Goal: Task Accomplishment & Management: Manage account settings

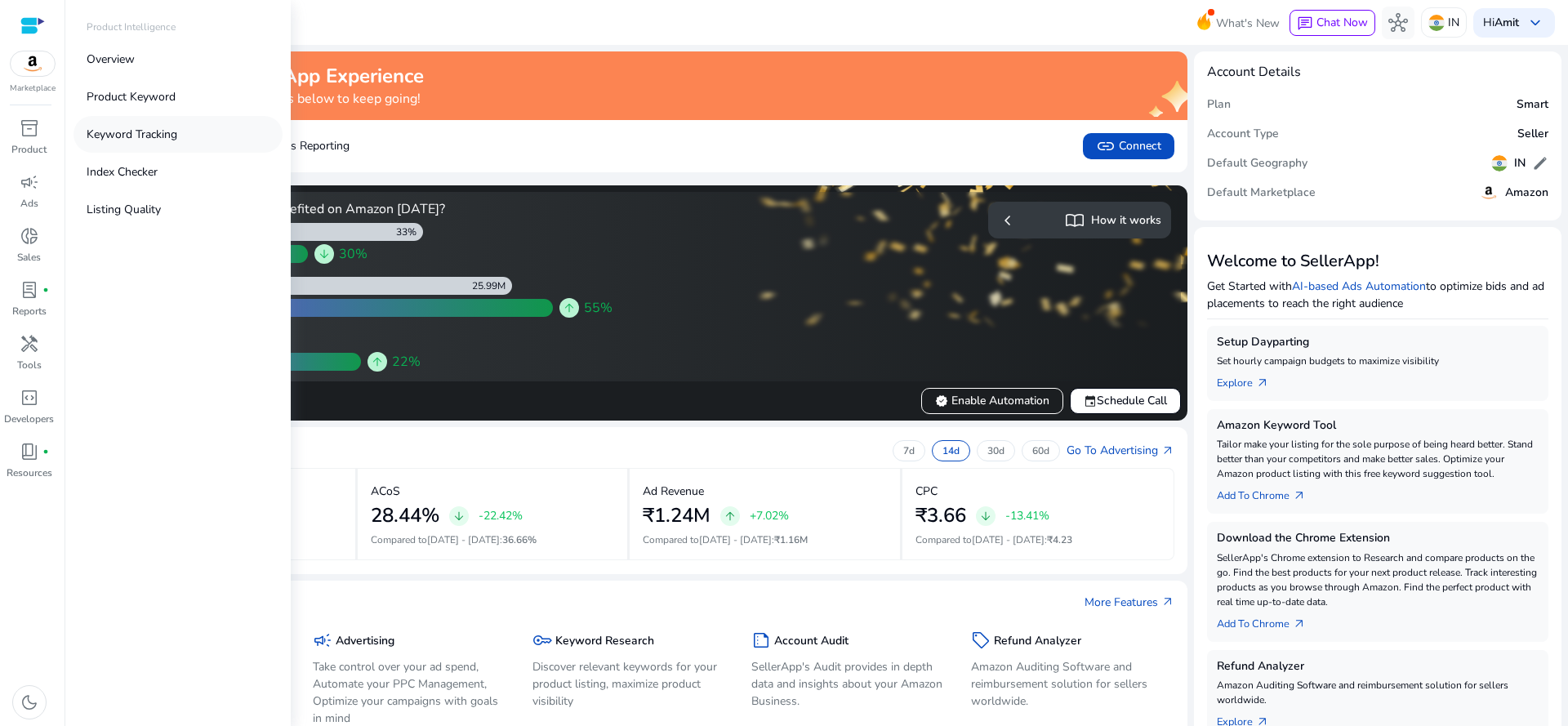
click at [110, 130] on p "Keyword Tracking" at bounding box center [131, 134] width 91 height 17
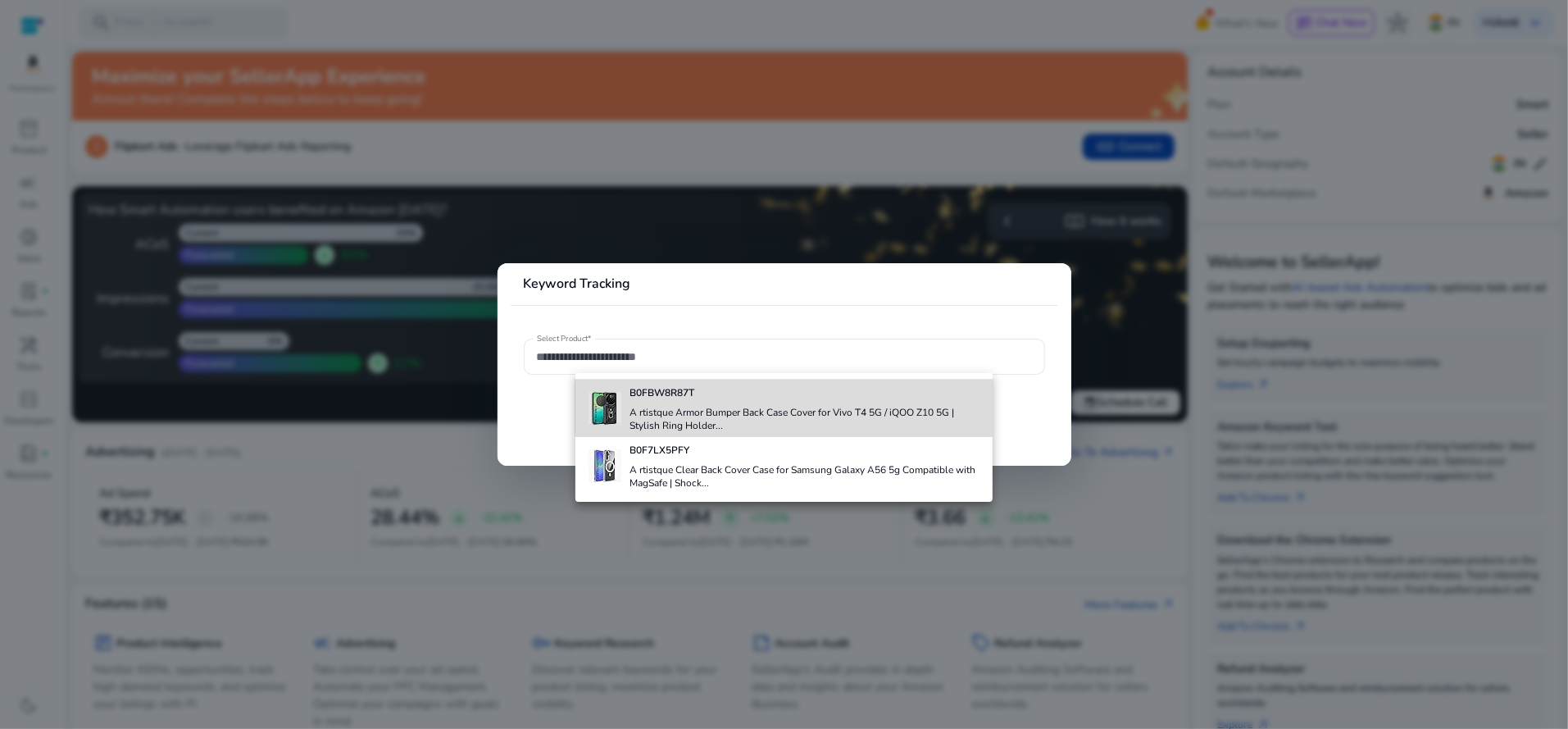
click at [786, 406] on h4 "A rtistque Armor Bumper Back Case Cover for Vivo T4 5G / iQOO Z10 5G | Stylish …" at bounding box center [805, 419] width 350 height 27
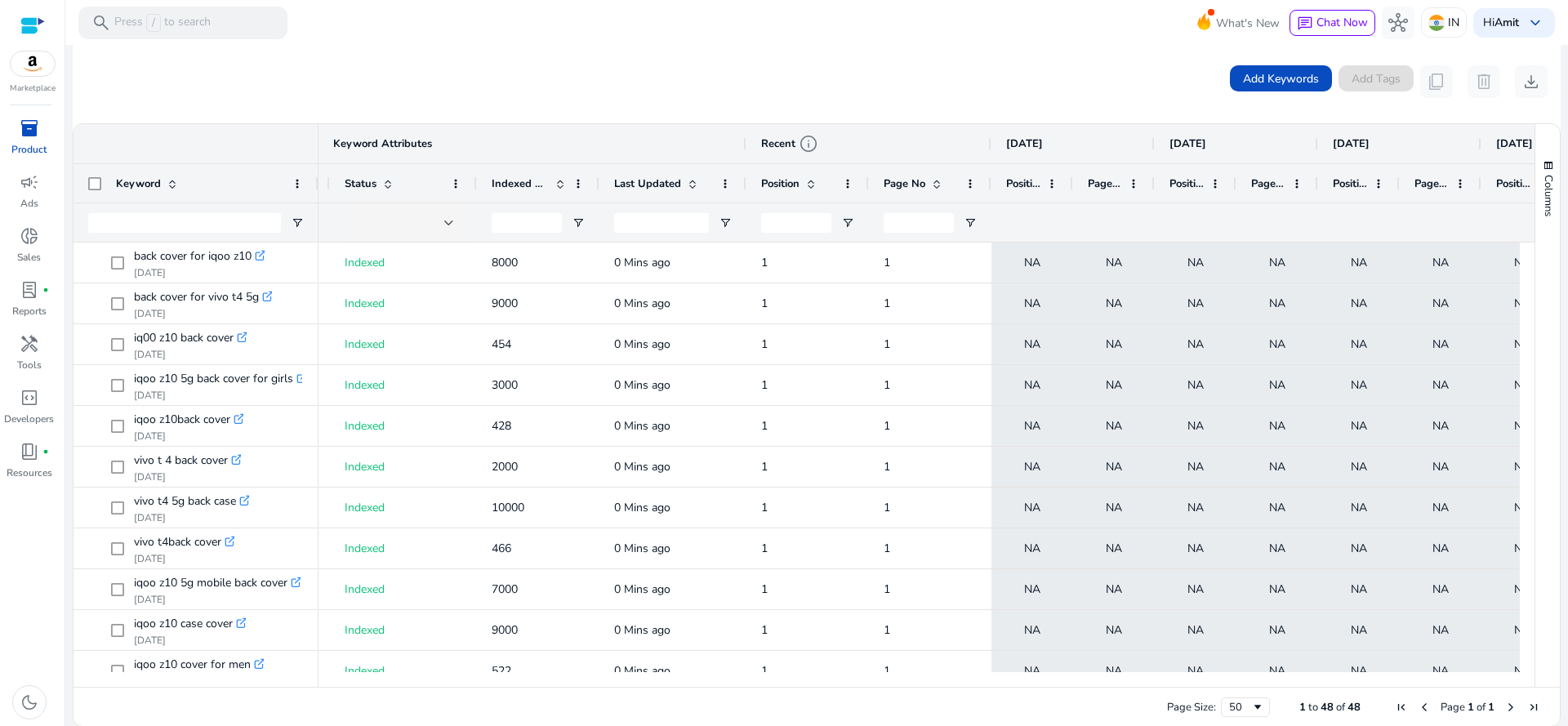
drag, startPoint x: 1519, startPoint y: 271, endPoint x: 1543, endPoint y: 415, distance: 146.0
click at [1543, 417] on div "Keyword Recent info Aug 25, 2025 Aug 24, 2025 Aug 23, 2025 Aug 22, 2025" at bounding box center [817, 405] width 1486 height 562
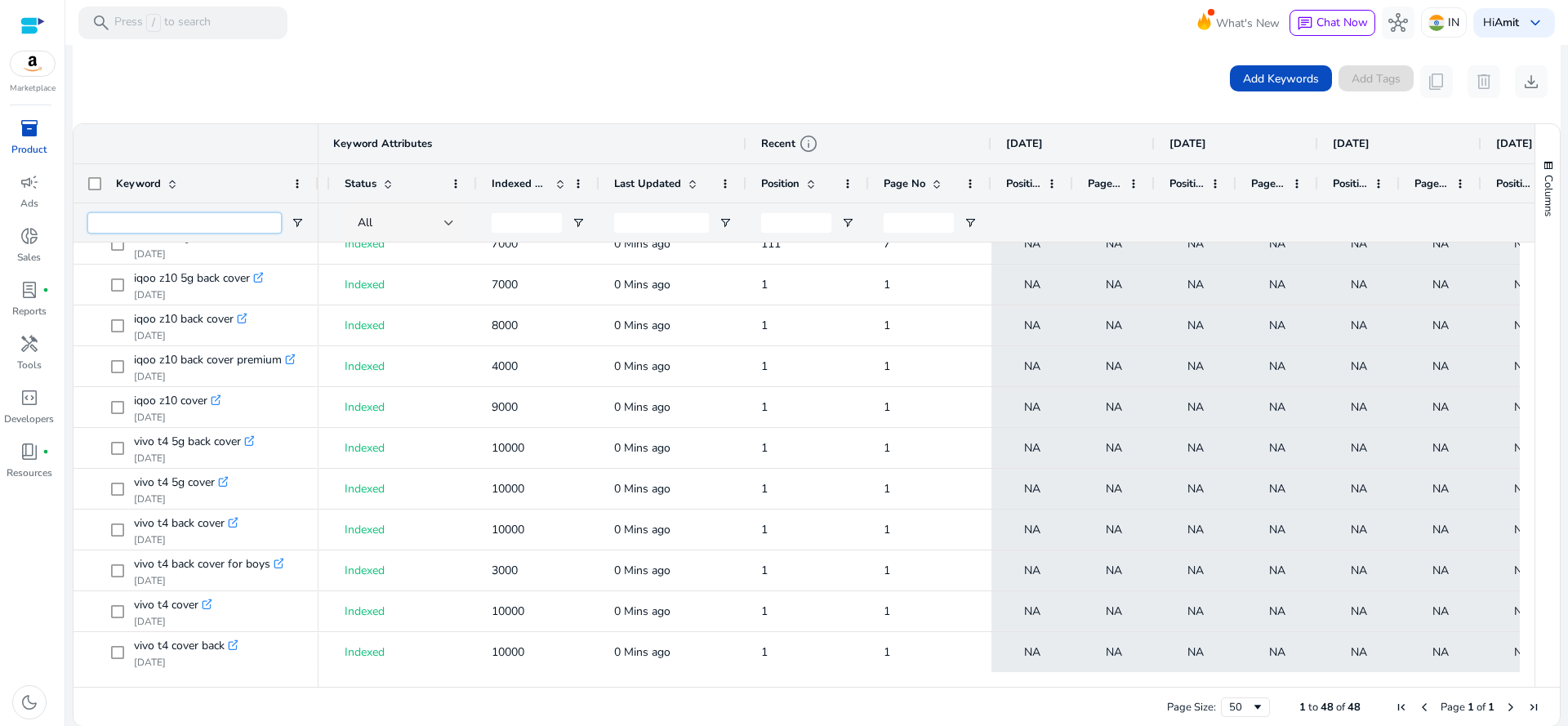
click at [213, 231] on input "Keyword Filter Input" at bounding box center [184, 223] width 193 height 19
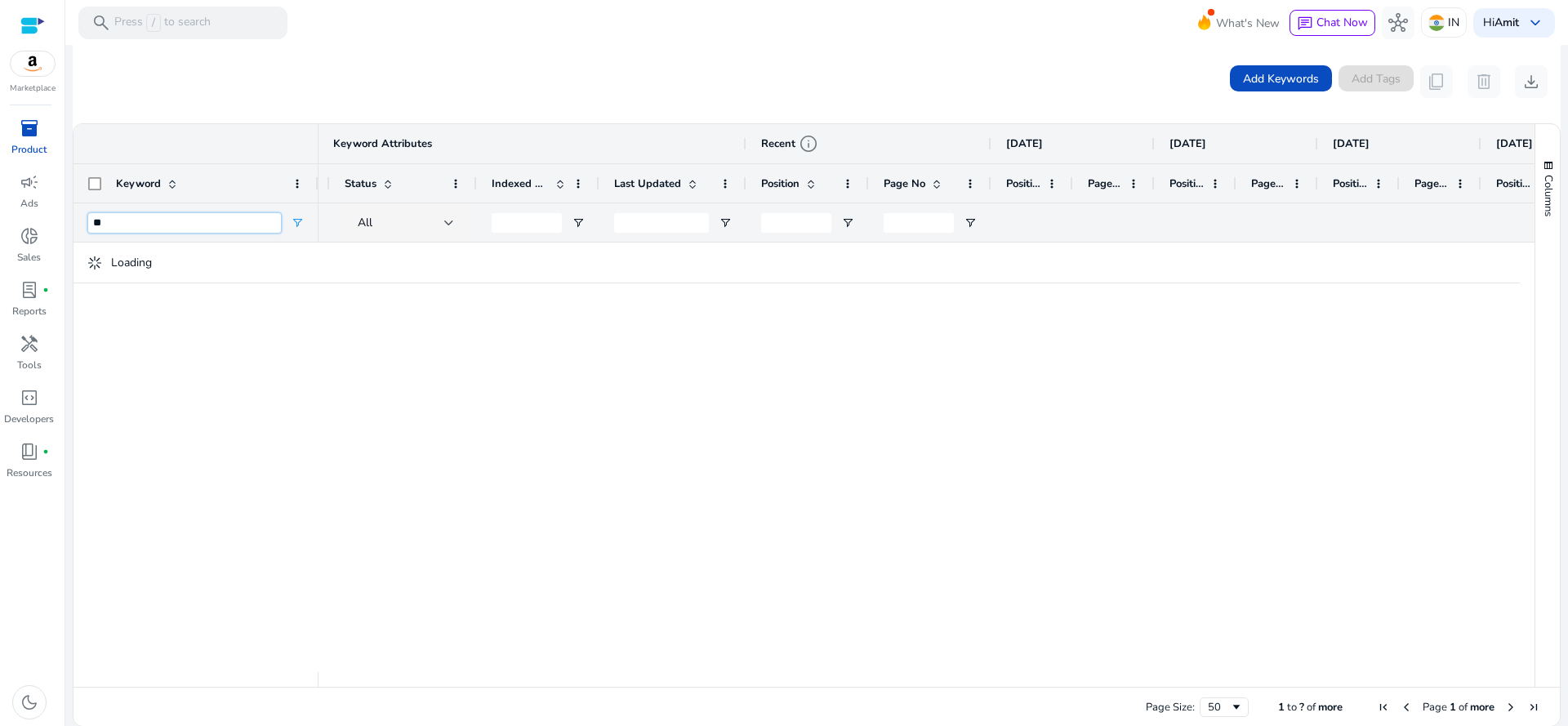
type input "**"
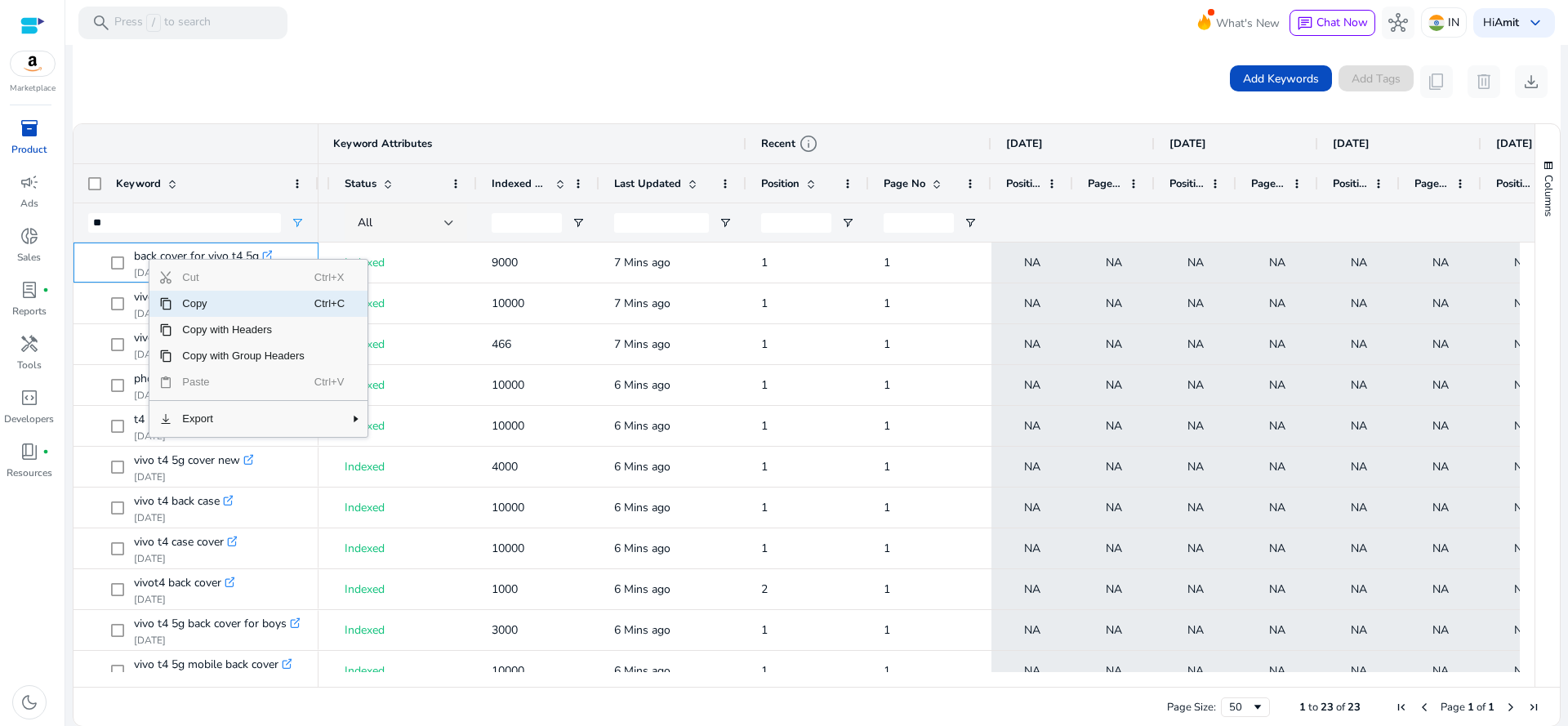
click at [211, 301] on span "Copy" at bounding box center [243, 304] width 142 height 26
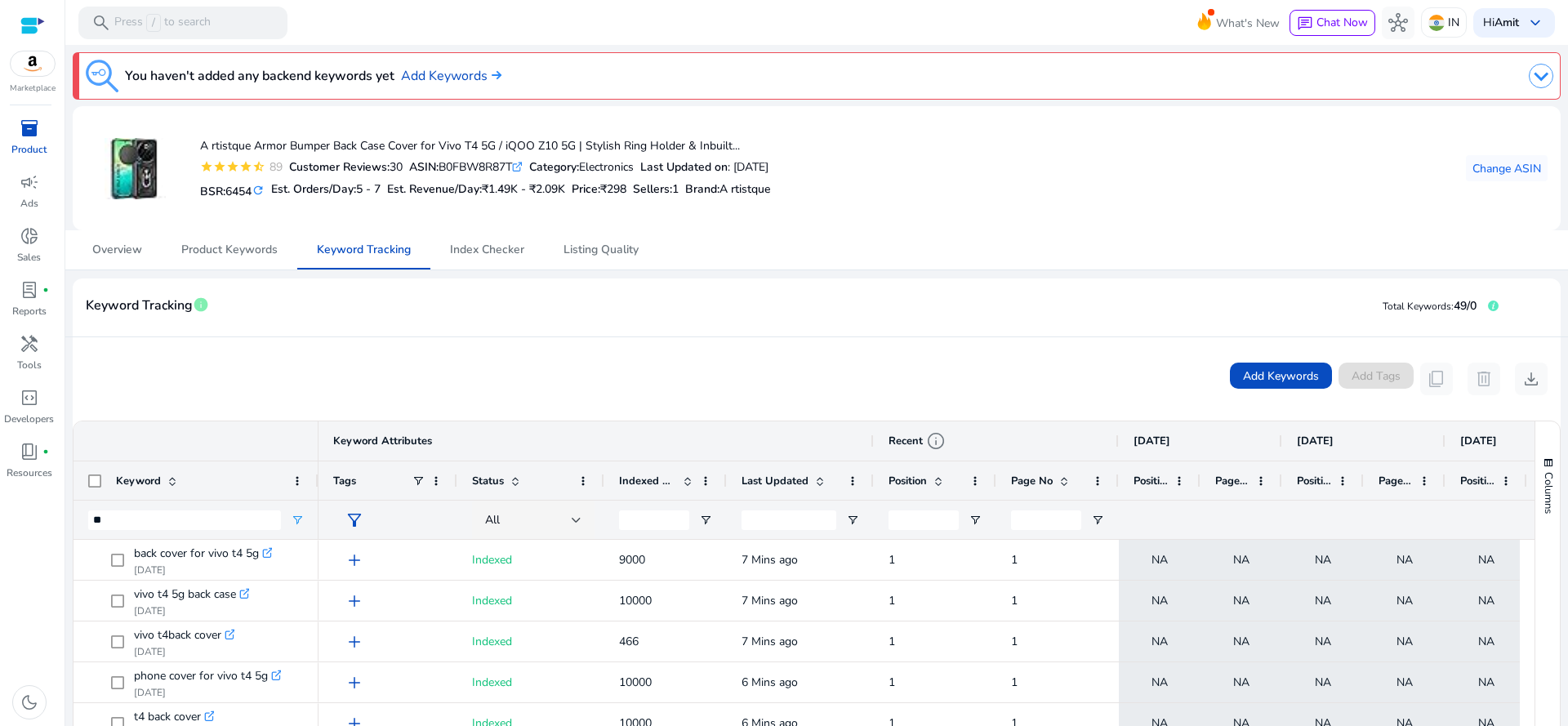
scroll to position [0, 128]
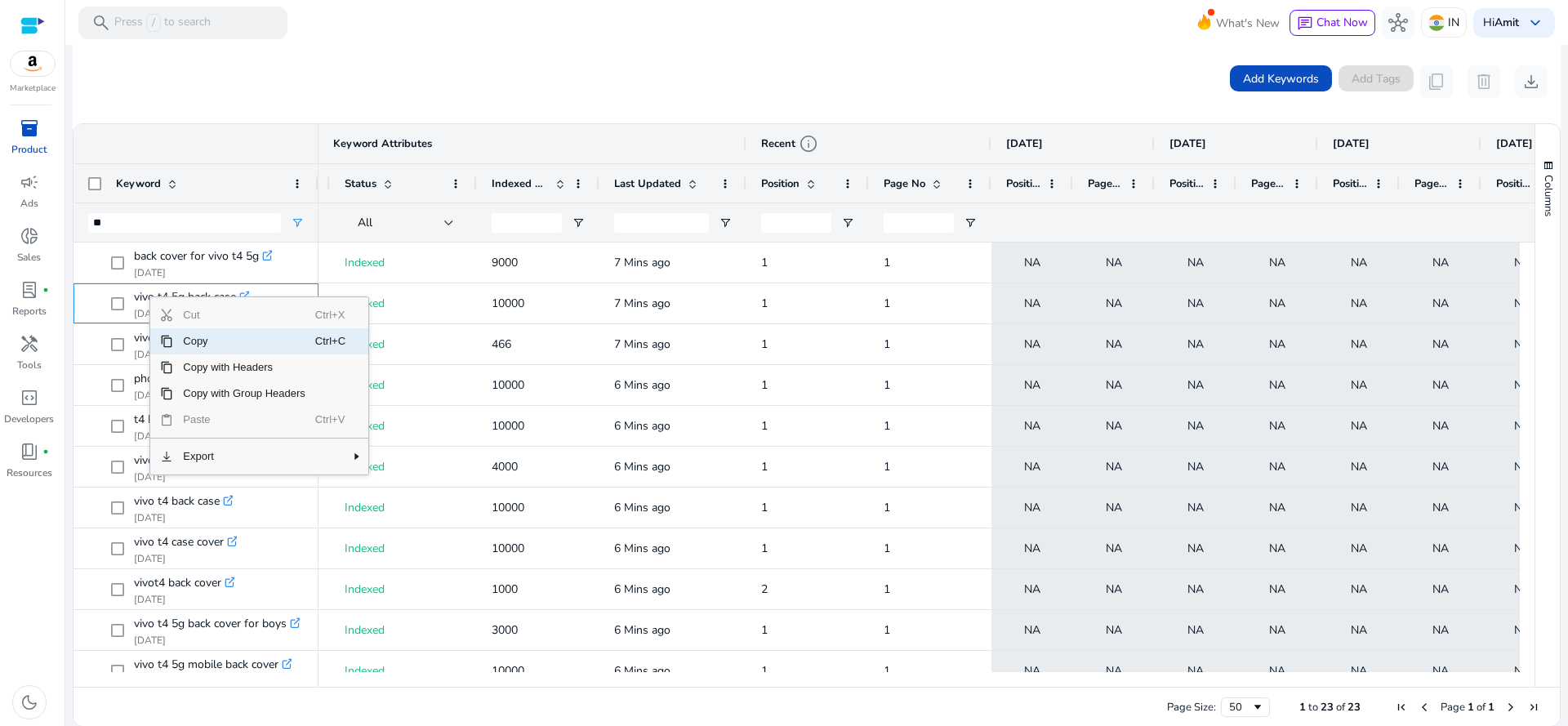
click at [237, 347] on span "Copy" at bounding box center [244, 341] width 142 height 26
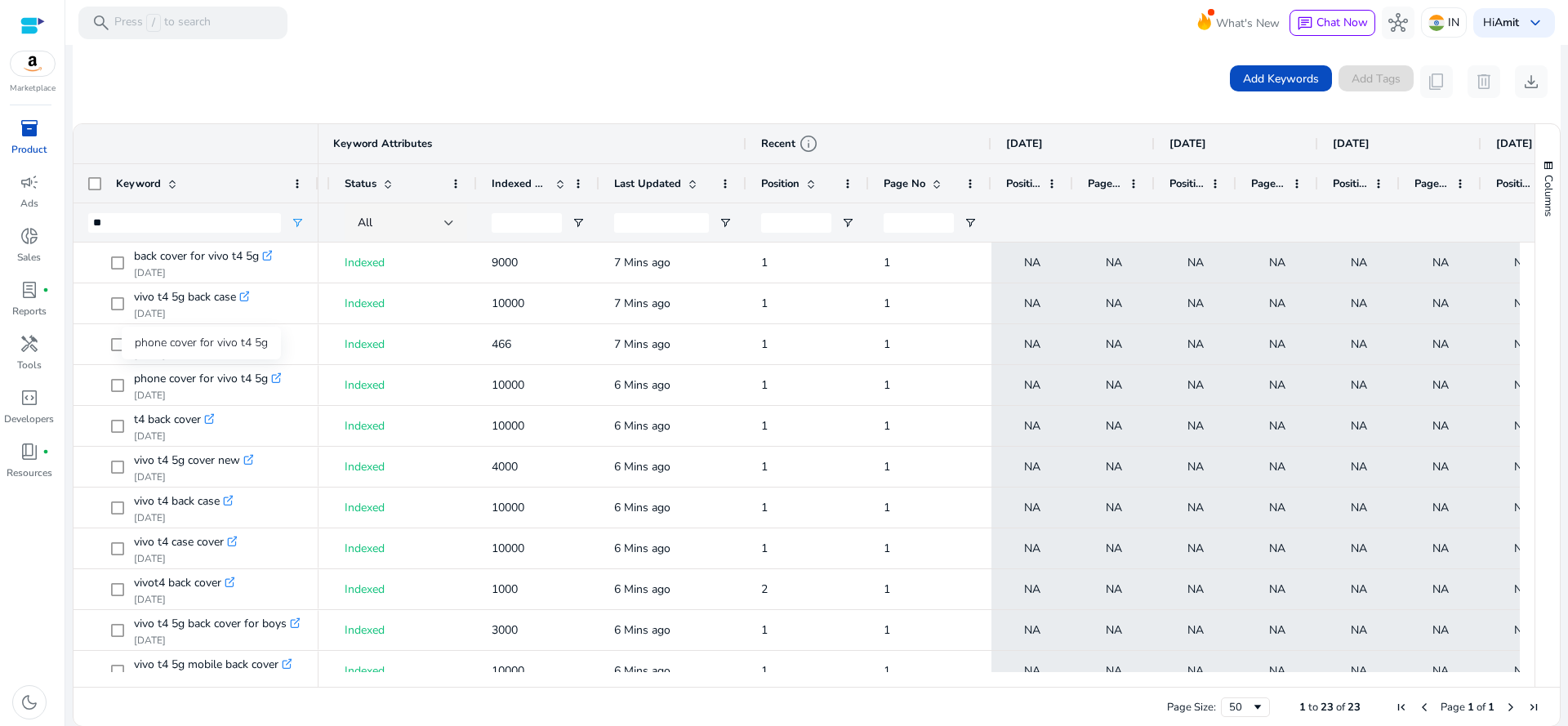
drag, startPoint x: 184, startPoint y: 334, endPoint x: 129, endPoint y: 335, distance: 55.0
click at [129, 335] on div "phone cover for vivo t4 5g" at bounding box center [201, 342] width 159 height 33
drag, startPoint x: 175, startPoint y: 337, endPoint x: 590, endPoint y: 31, distance: 515.6
click at [590, 31] on mat-toolbar "search Press / to search What's New chat Chat Now hub IN Hi Amit keyboard_arrow…" at bounding box center [817, 22] width 1503 height 45
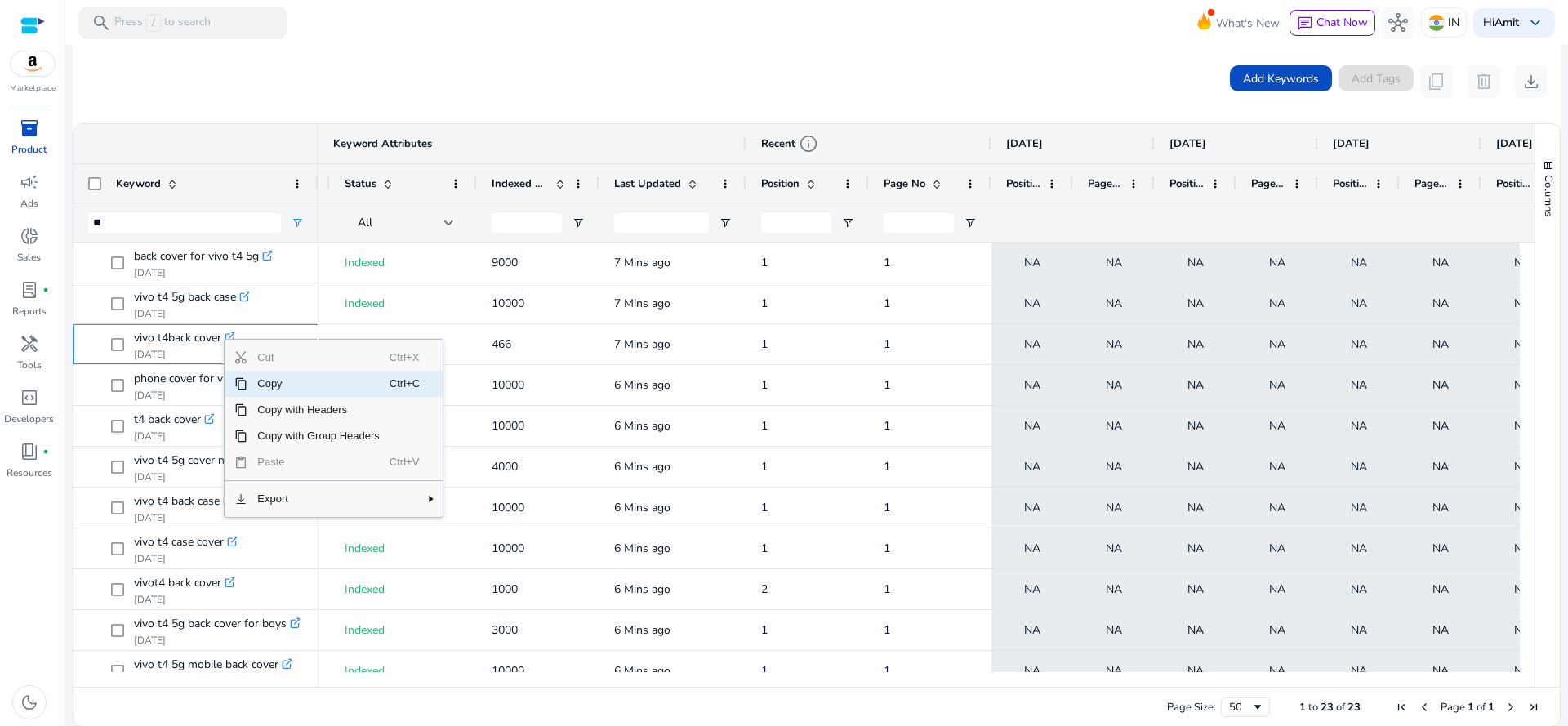
click at [282, 380] on span "Copy" at bounding box center [318, 384] width 142 height 26
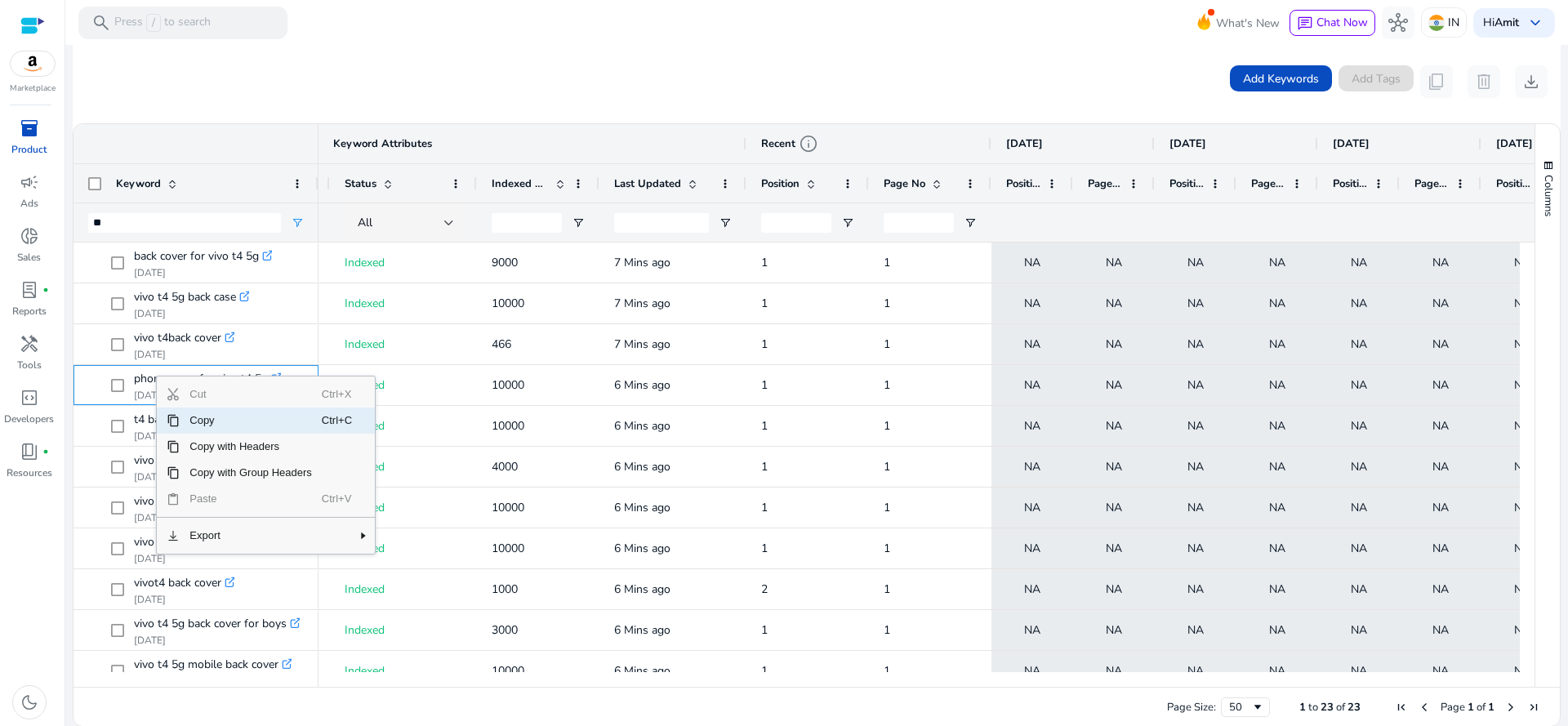
click at [230, 416] on span "Copy" at bounding box center [250, 421] width 142 height 26
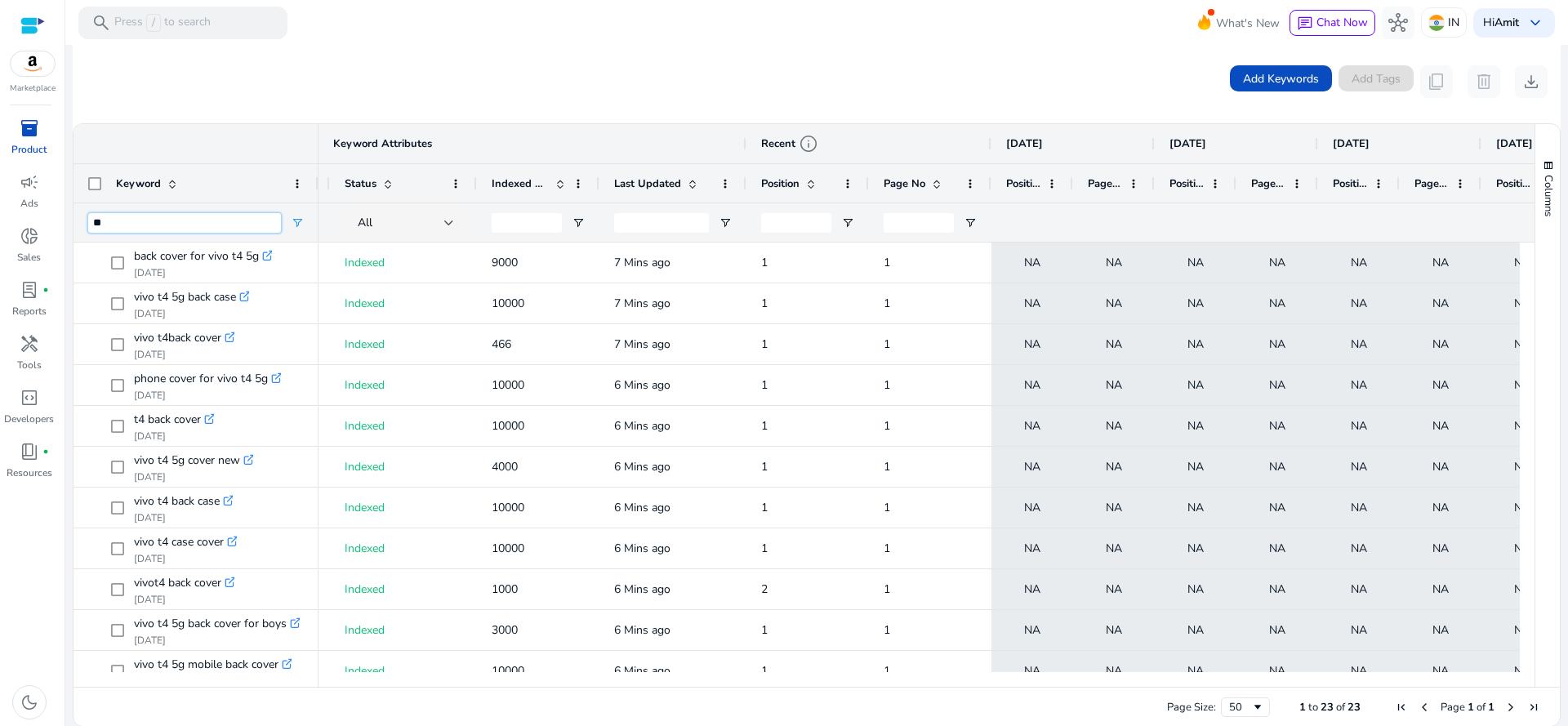
click at [179, 218] on input "**" at bounding box center [184, 223] width 193 height 19
type input "*"
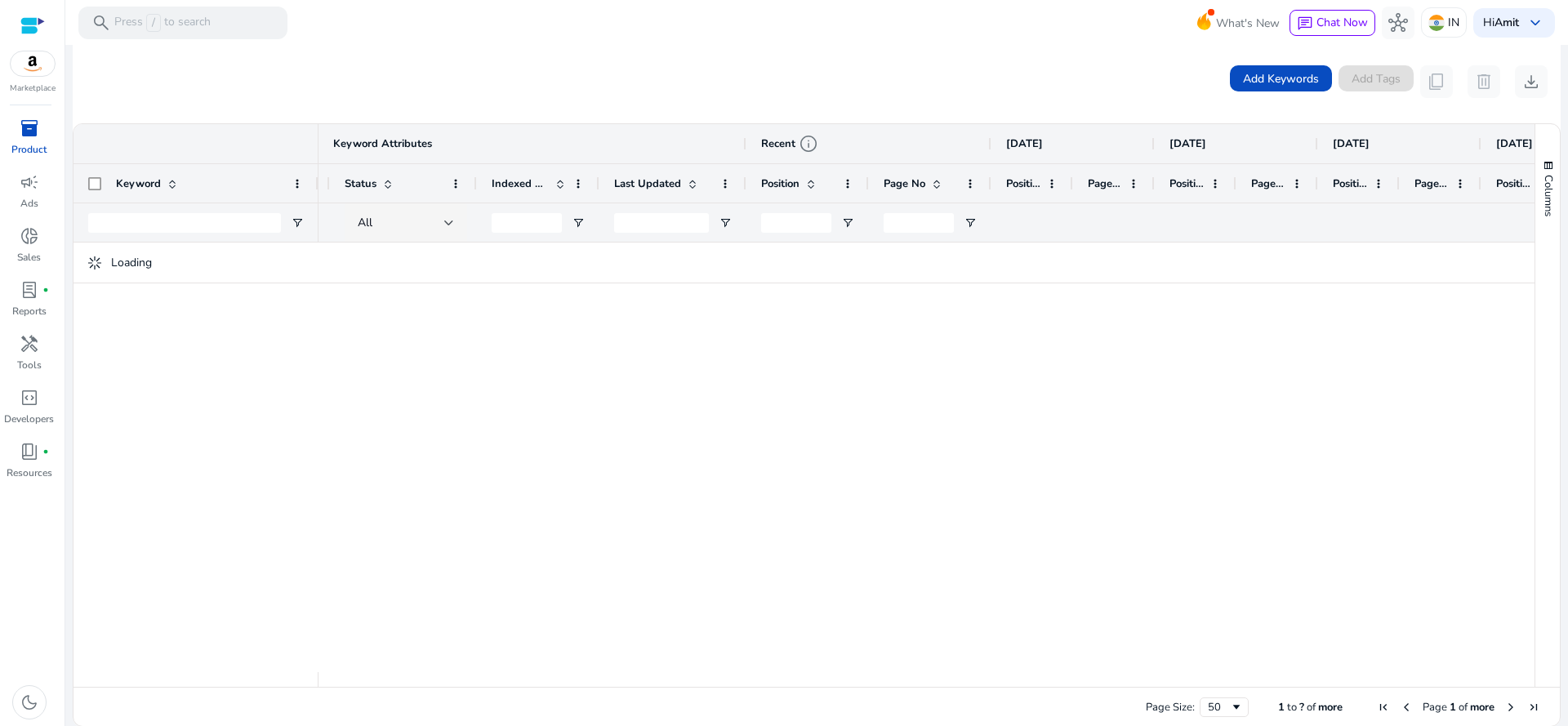
click at [453, 106] on div "Add Keywords Add Tags content_copy delete download" at bounding box center [817, 81] width 1488 height 84
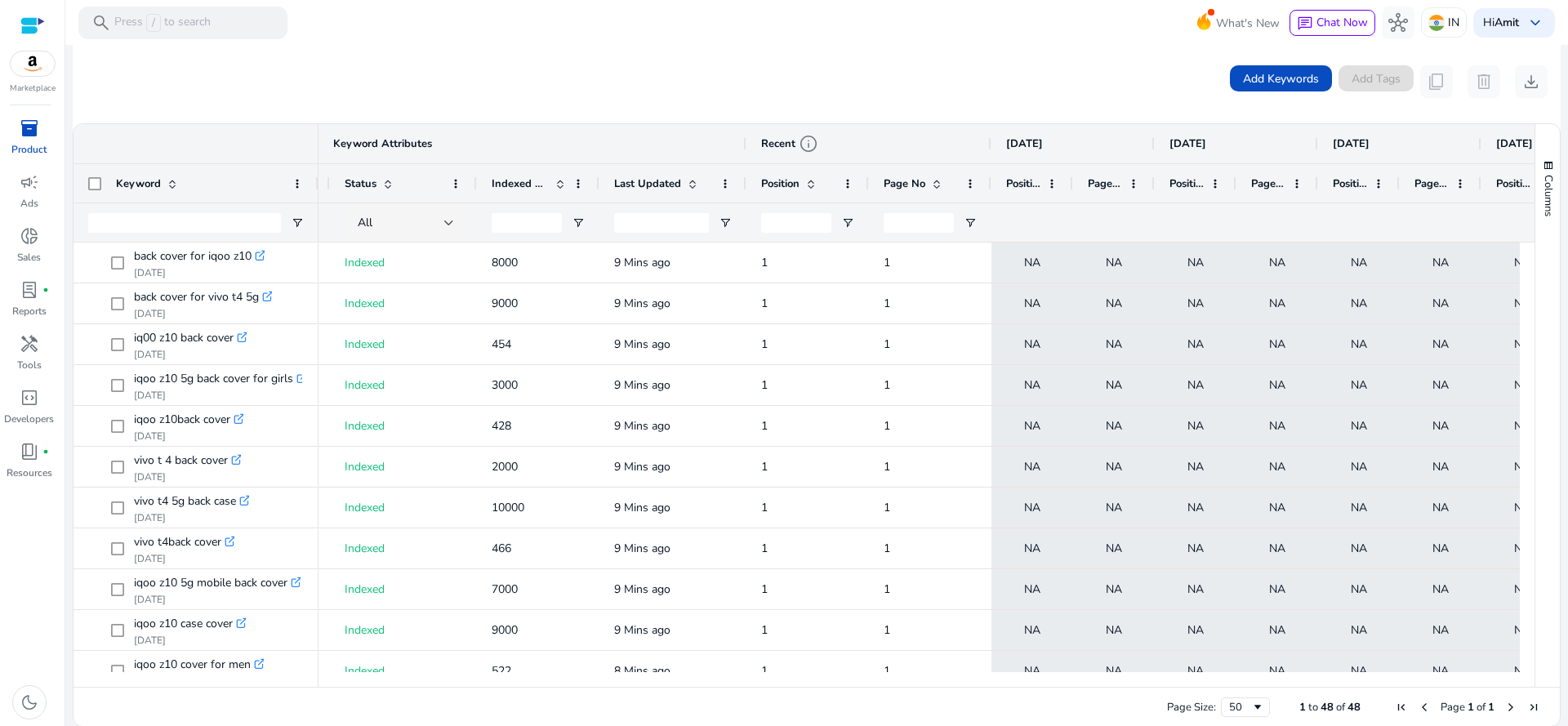
scroll to position [821, 0]
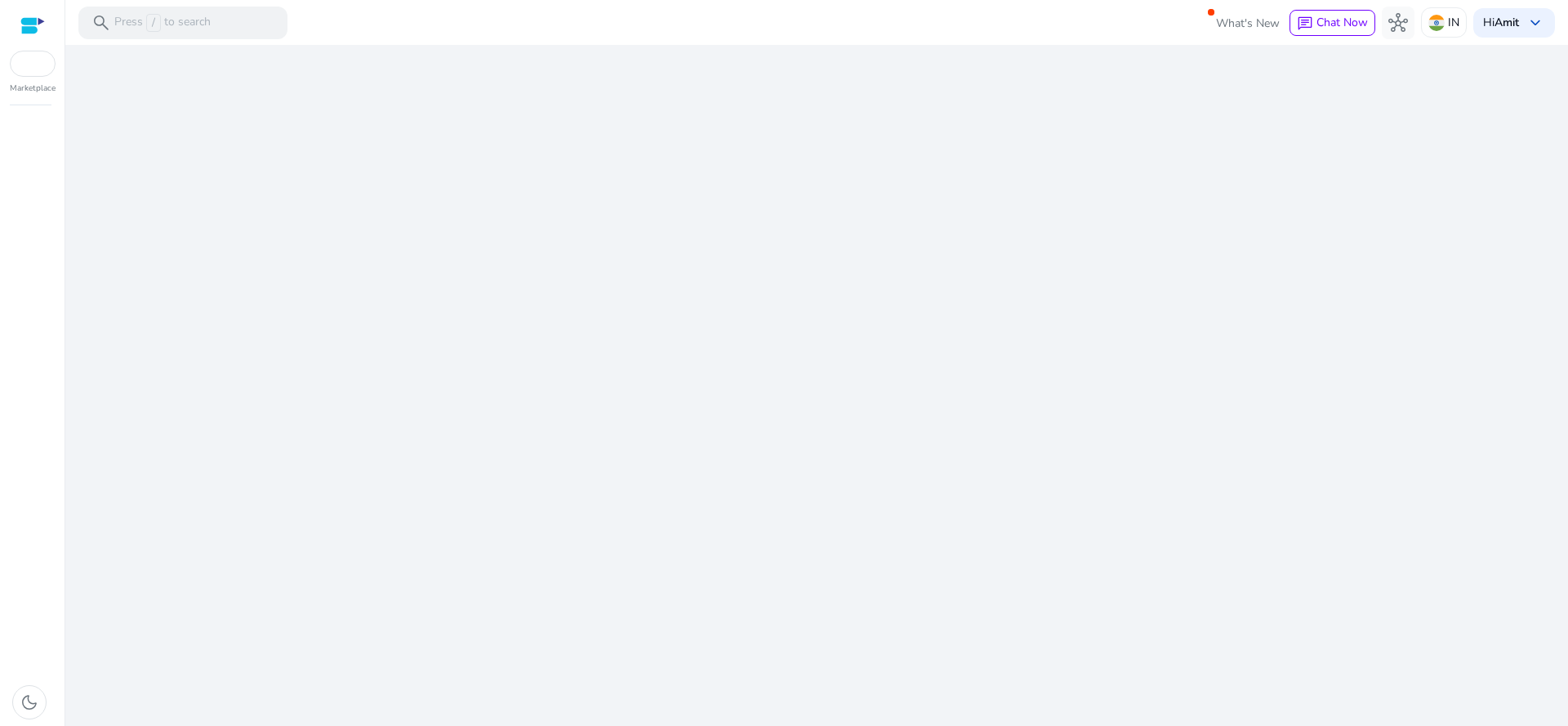
click at [766, 483] on div "We are getting things ready for you..." at bounding box center [817, 385] width 1490 height 681
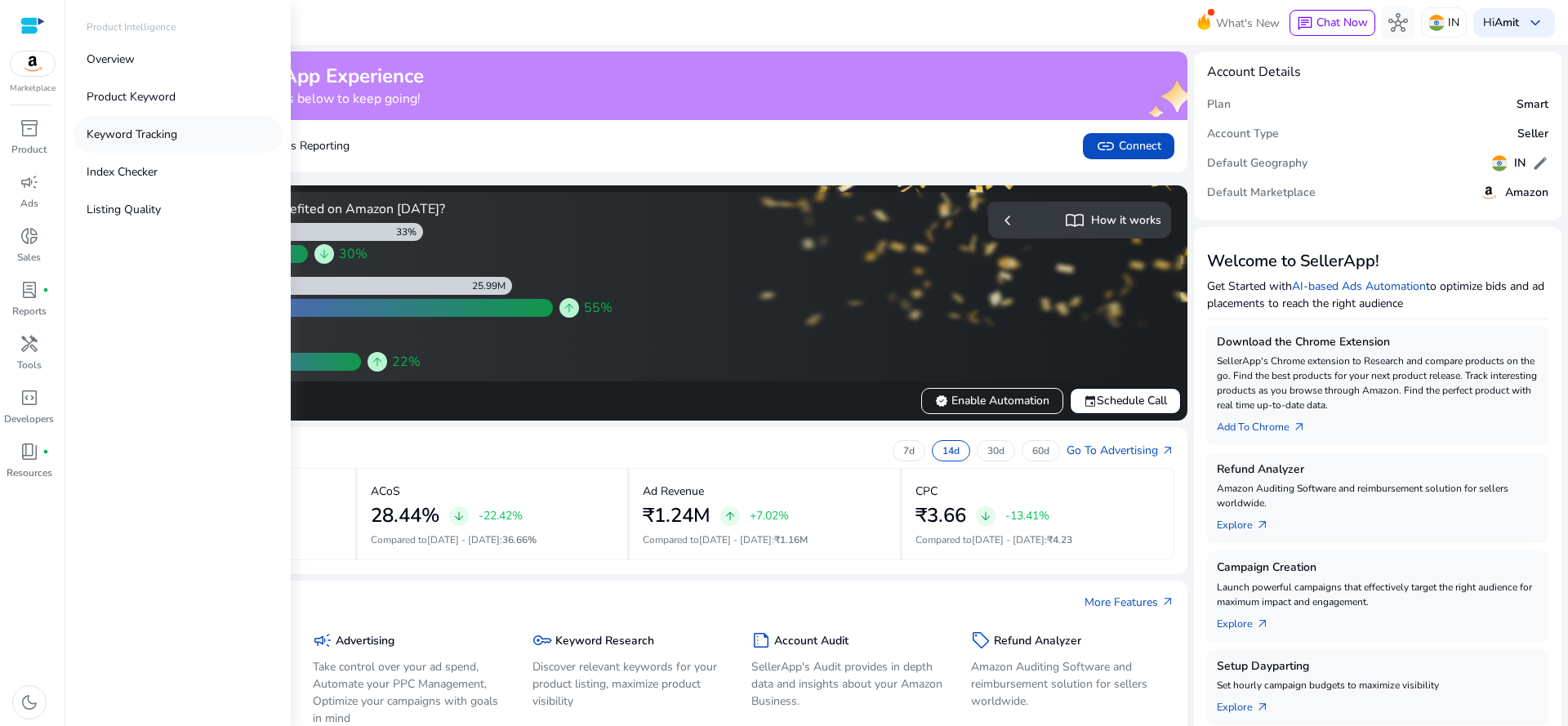
click at [201, 126] on link "Keyword Tracking" at bounding box center [179, 135] width 209 height 37
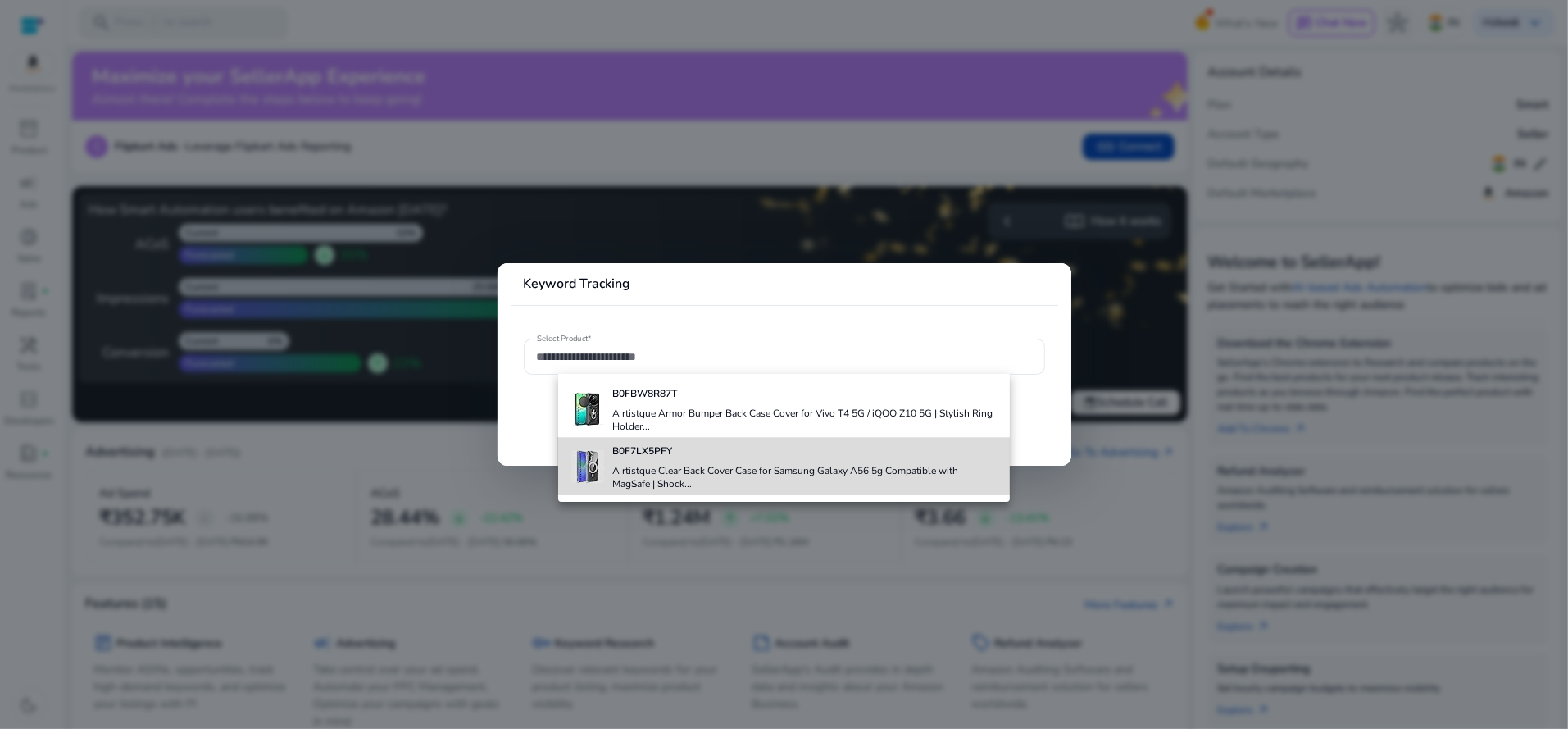
click at [656, 448] on b "B0F7LX5PFY" at bounding box center [642, 451] width 60 height 13
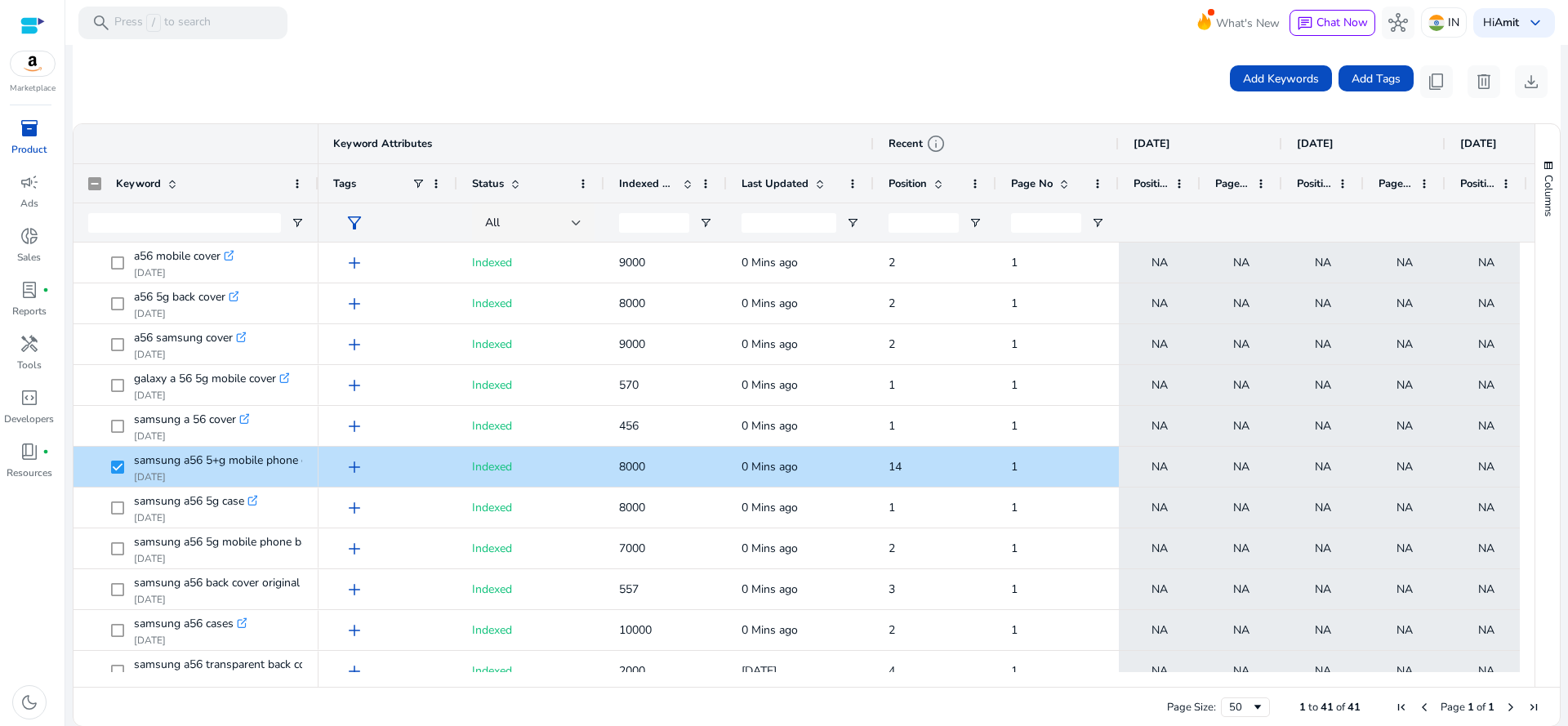
drag, startPoint x: 317, startPoint y: 176, endPoint x: 429, endPoint y: 200, distance: 114.5
click at [1481, 77] on span "delete" at bounding box center [1484, 82] width 19 height 19
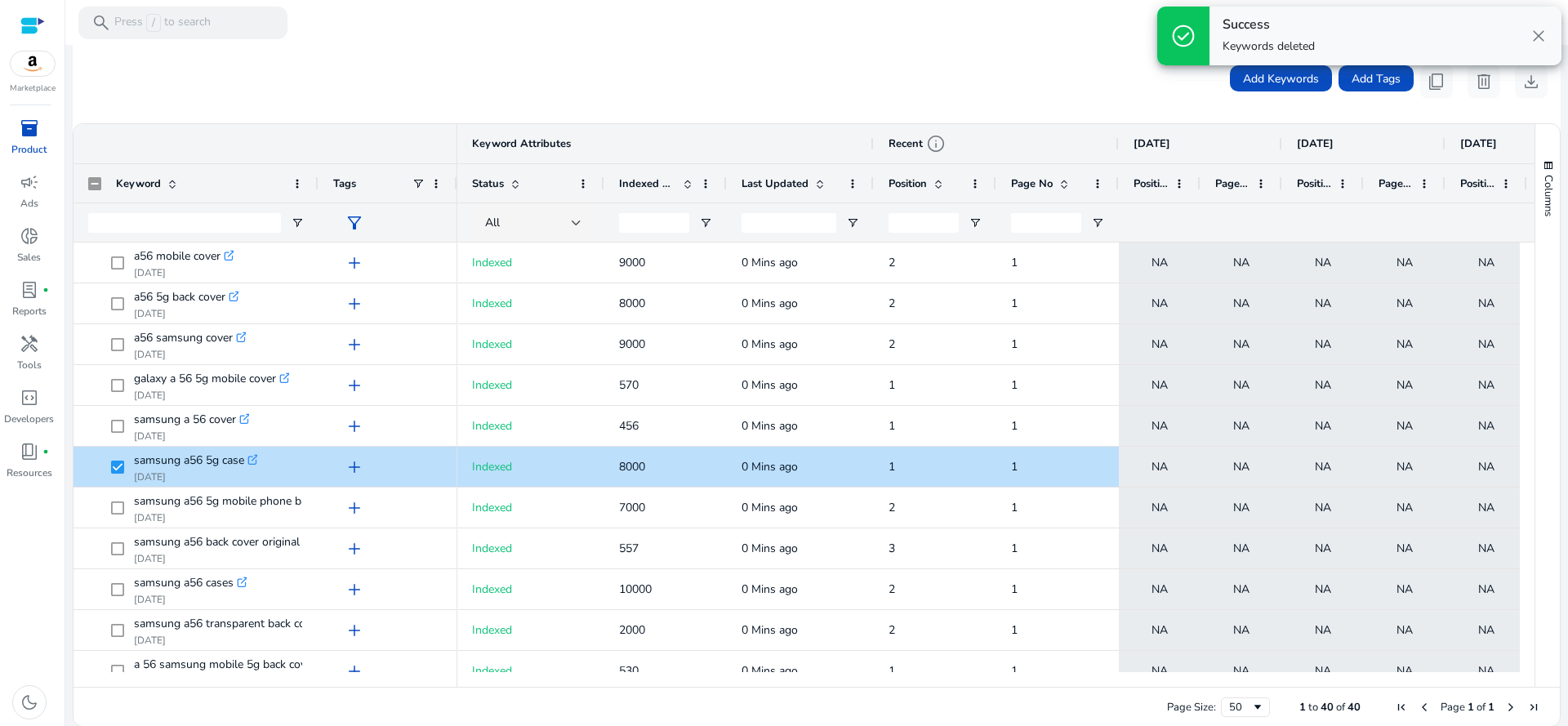
click at [724, 98] on div "Add Keywords Add Tags content_copy delete download" at bounding box center [817, 81] width 1488 height 84
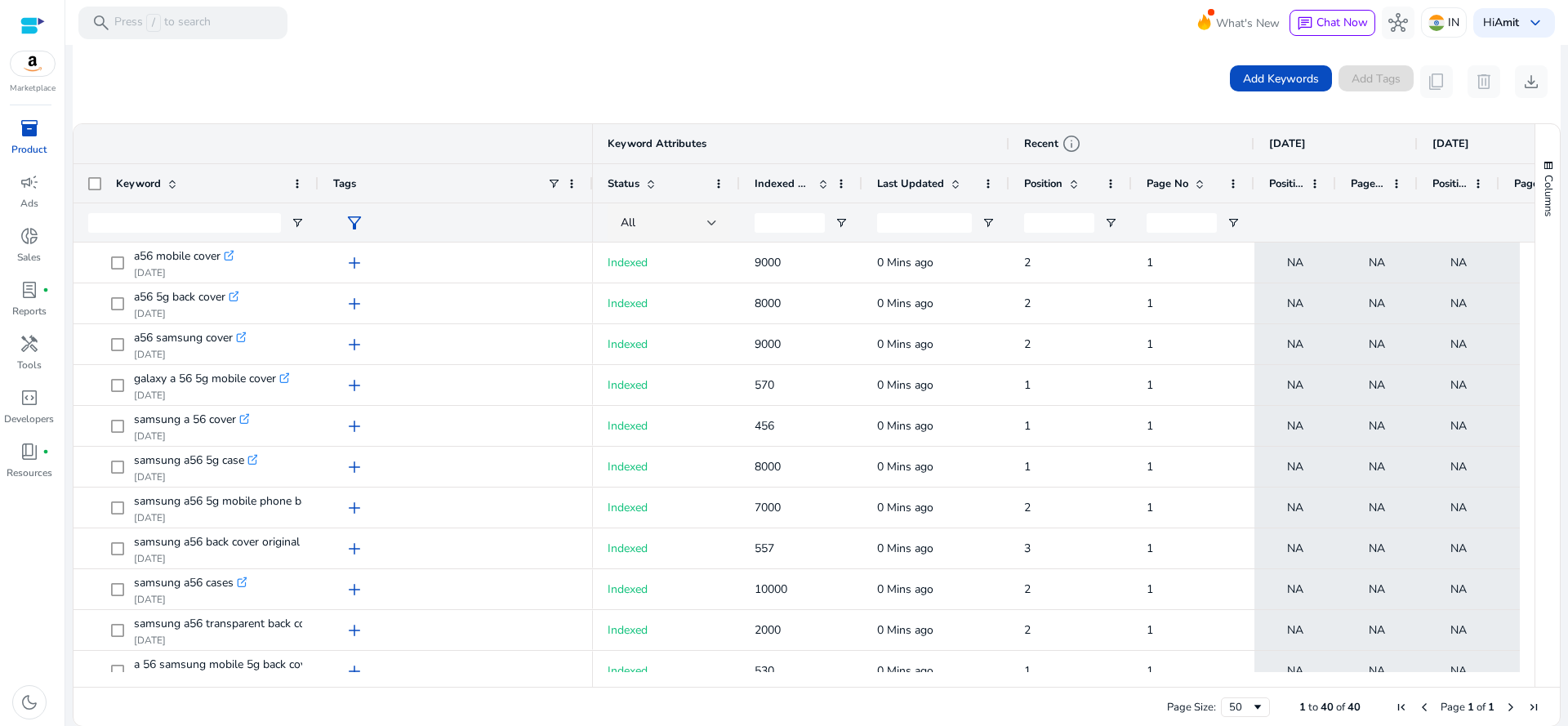
drag, startPoint x: 453, startPoint y: 173, endPoint x: 589, endPoint y: 204, distance: 139.5
click at [589, 204] on div "Keyword Attributes Keyword Tags filter_alt" at bounding box center [333, 183] width 519 height 118
drag, startPoint x: 314, startPoint y: 183, endPoint x: 487, endPoint y: 166, distance: 173.8
click at [321, 166] on div at bounding box center [317, 184] width 6 height 39
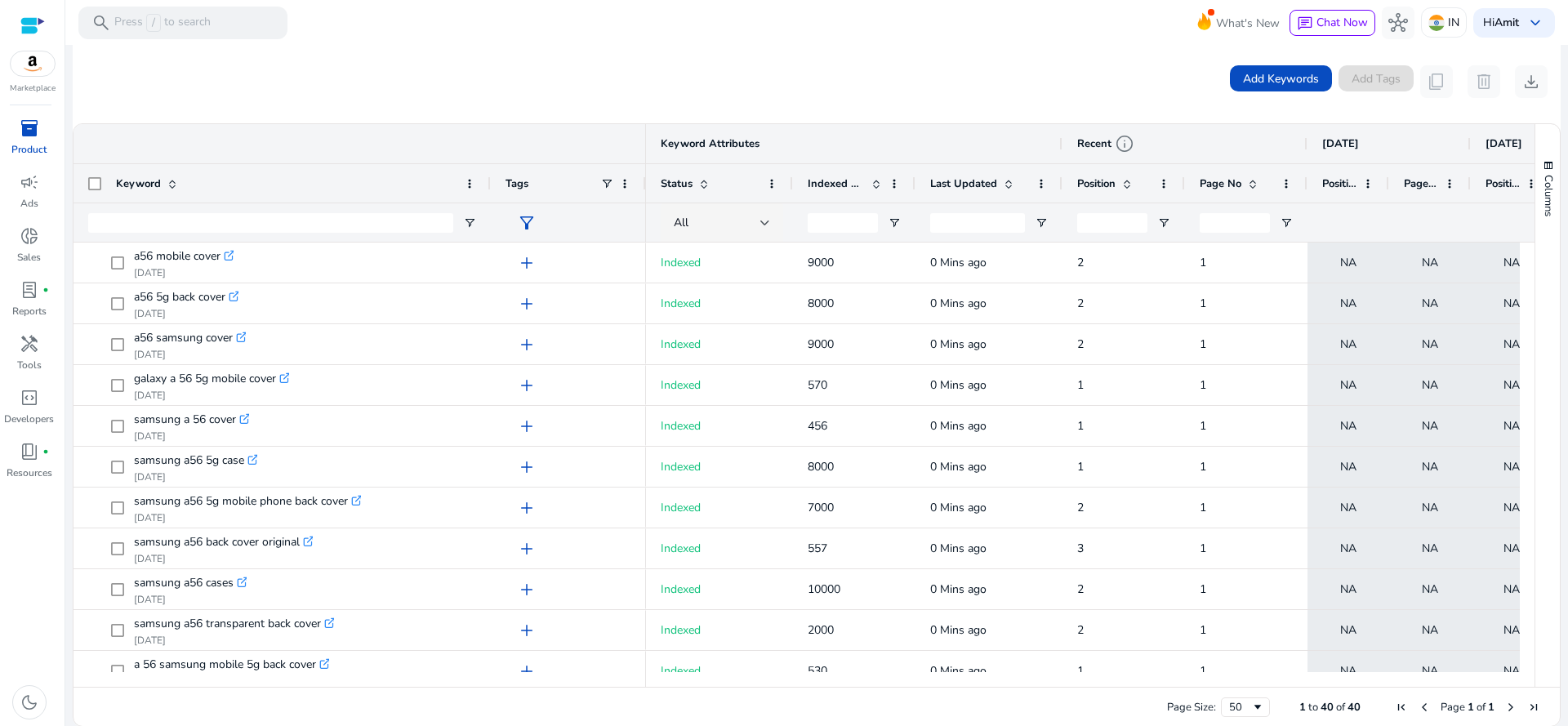
drag, startPoint x: 762, startPoint y: 181, endPoint x: 641, endPoint y: 204, distance: 123.2
click at [641, 204] on div "Keyword Attributes Keyword Tags filter_alt" at bounding box center [360, 183] width 573 height 118
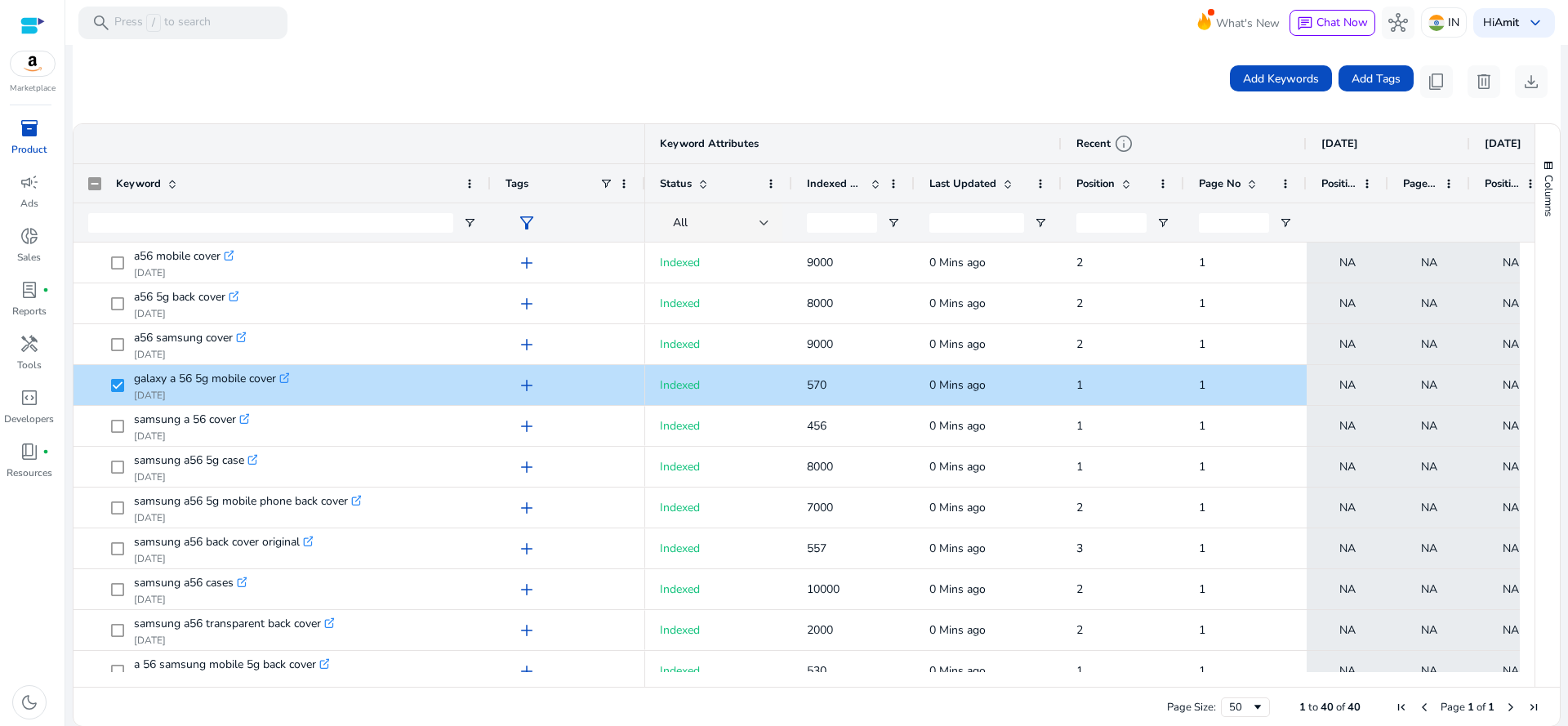
click at [934, 51] on div "Add Keywords Add Tags content_copy delete download" at bounding box center [817, 81] width 1488 height 84
click at [1490, 233] on div at bounding box center [1510, 223] width 52 height 39
